Goal: Task Accomplishment & Management: Manage account settings

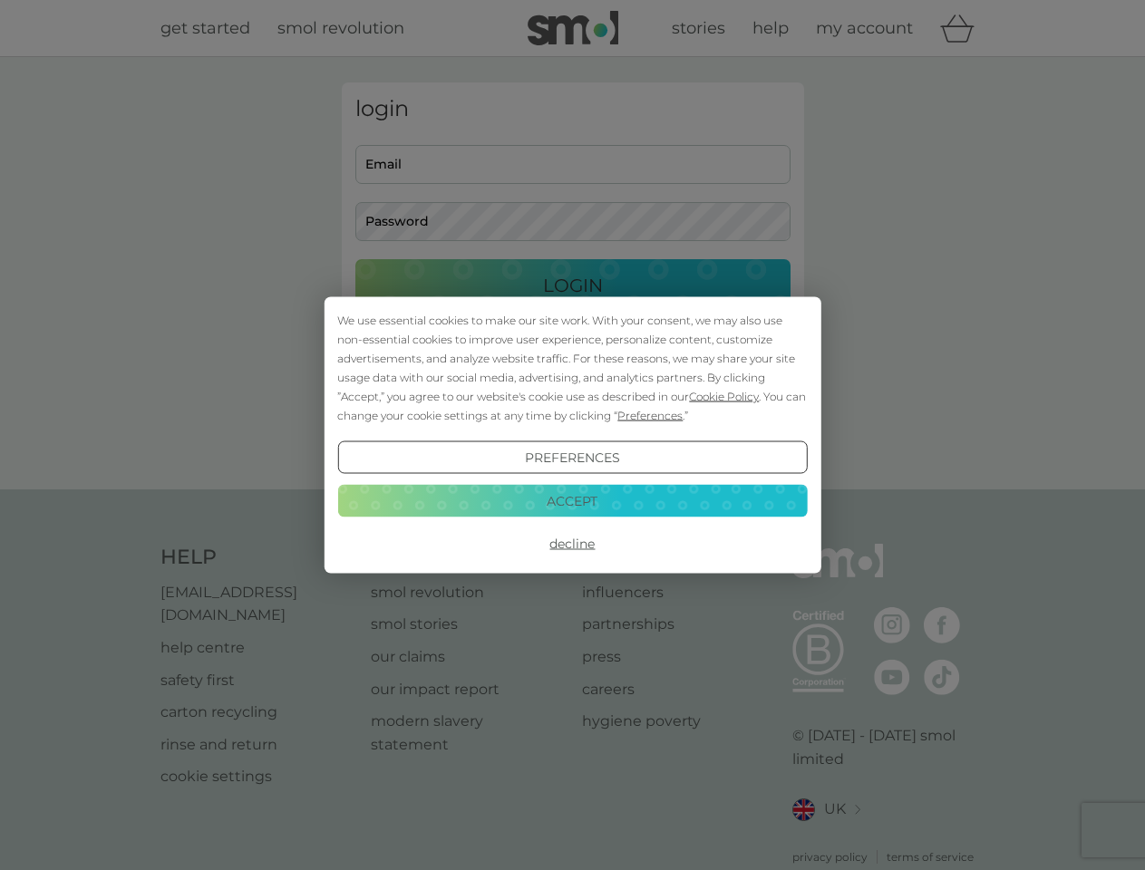
click at [724, 396] on span "Cookie Policy" at bounding box center [724, 397] width 70 height 14
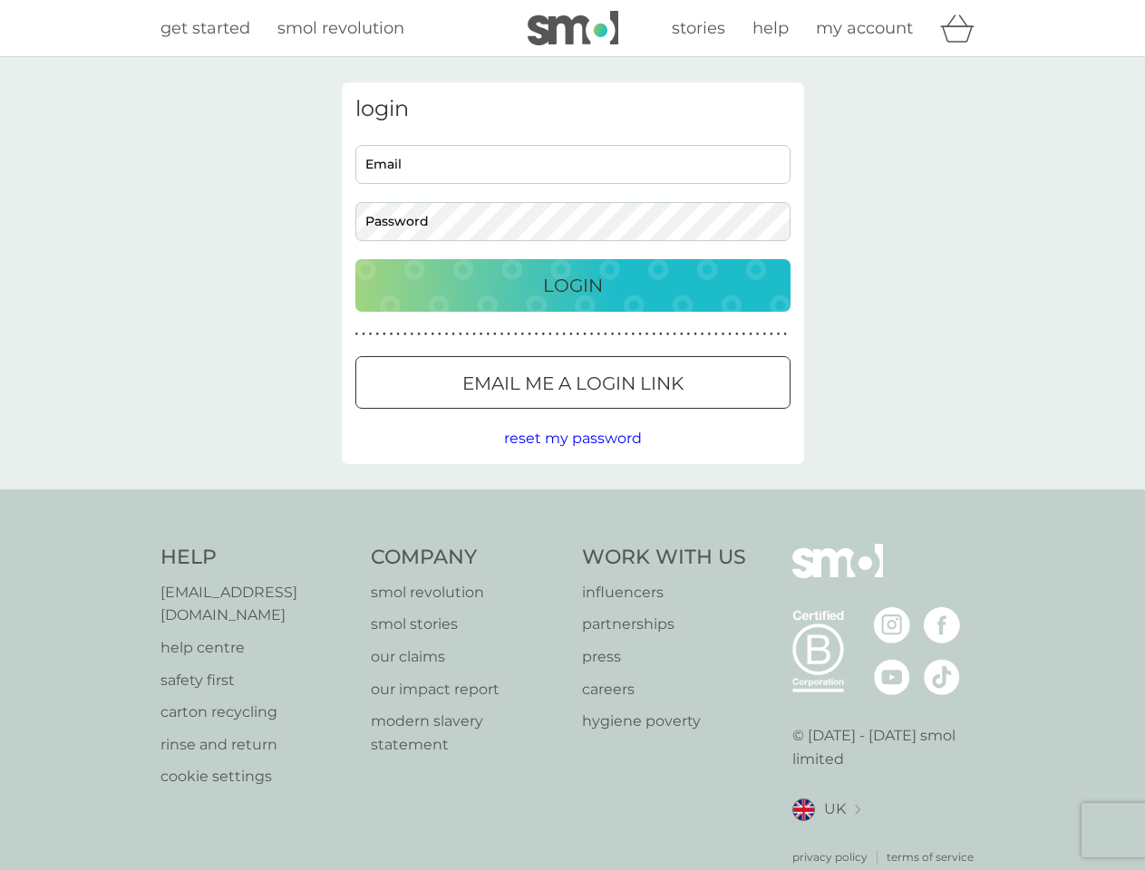
click at [648, 415] on div "login Email Password Login ● ● ● ● ● ● ● ● ● ● ● ● ● ● ● ● ● ● ● ● ● ● ● ● ● ● …" at bounding box center [573, 273] width 462 height 382
click at [572, 458] on div "login Email Password Login ● ● ● ● ● ● ● ● ● ● ● ● ● ● ● ● ● ● ● ● ● ● ● ● ● ● …" at bounding box center [573, 273] width 462 height 382
click at [572, 544] on div "Help [EMAIL_ADDRESS][DOMAIN_NAME] help centre safety first carton recycling rin…" at bounding box center [572, 705] width 825 height 322
click at [572, 500] on div "Help [EMAIL_ADDRESS][DOMAIN_NAME] help centre safety first carton recycling rin…" at bounding box center [572, 704] width 1145 height 430
